Goal: Information Seeking & Learning: Learn about a topic

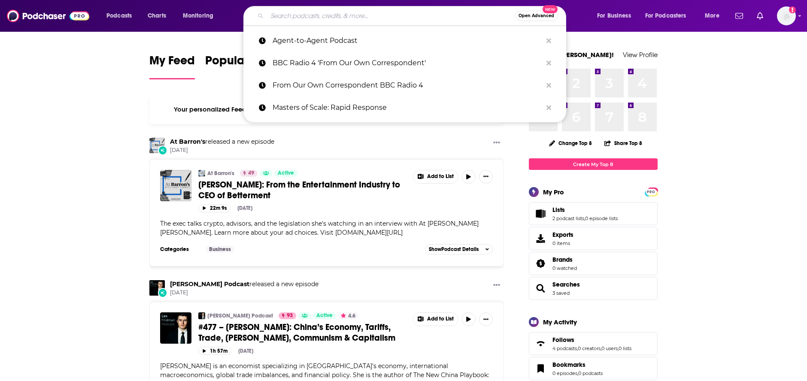
click at [291, 15] on input "Search podcasts, credits, & more..." at bounding box center [391, 16] width 248 height 14
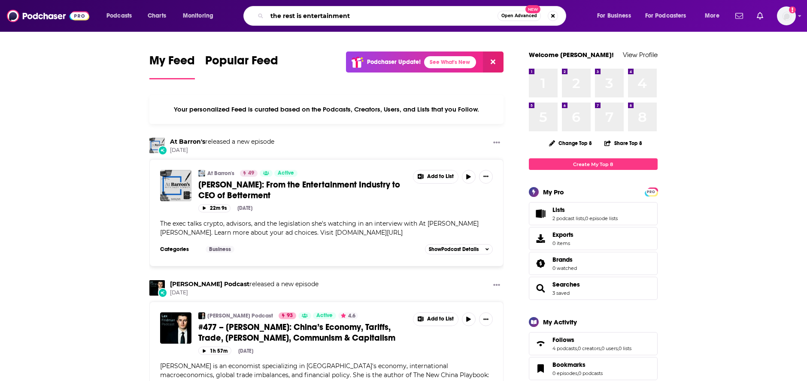
type input "the rest is entertainment"
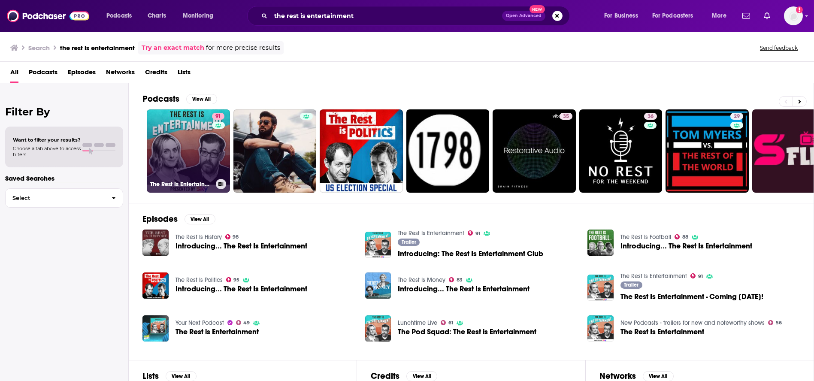
click at [195, 158] on link "91 The Rest Is Entertainment" at bounding box center [188, 150] width 83 height 83
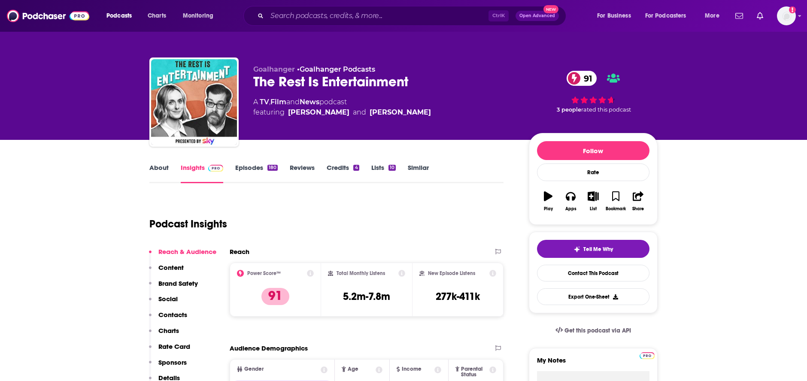
click at [260, 168] on link "Episodes 180" at bounding box center [256, 174] width 43 height 20
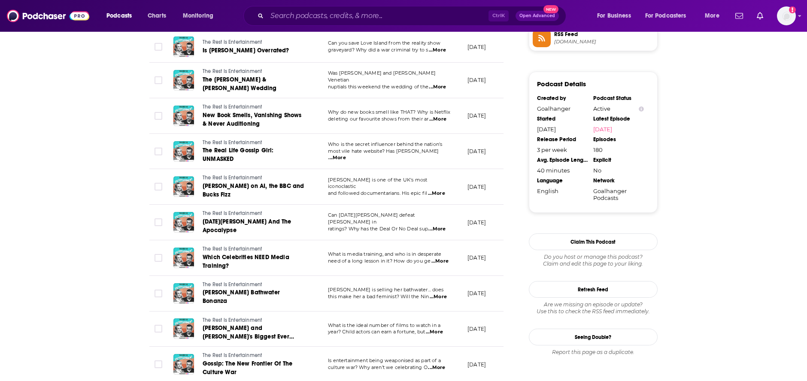
scroll to position [875, 0]
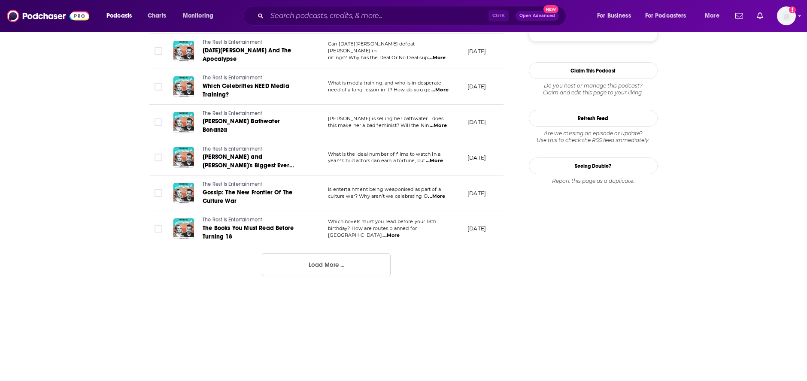
click at [332, 253] on button "Load More ..." at bounding box center [326, 264] width 129 height 23
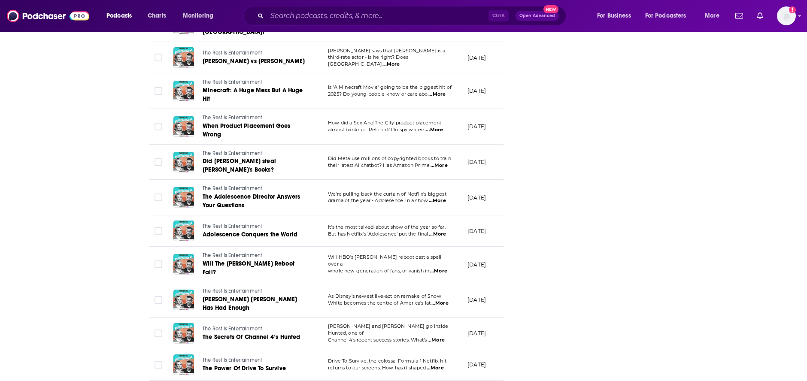
scroll to position [1503, 0]
